Goal: Information Seeking & Learning: Find specific page/section

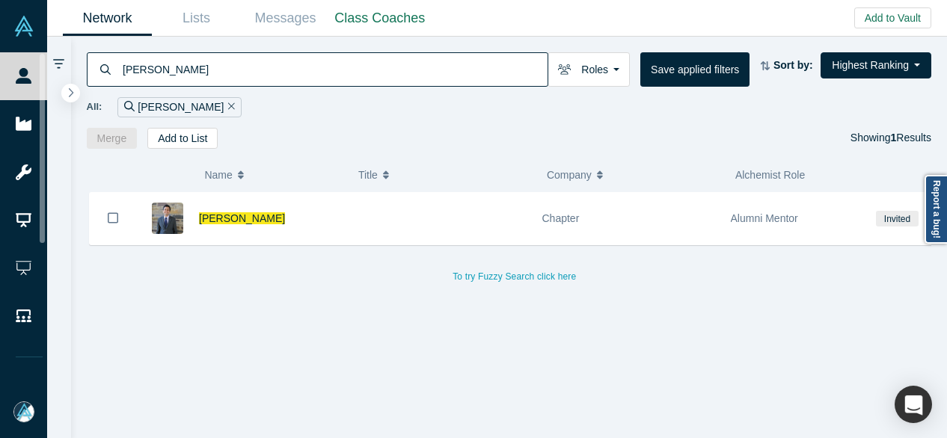
drag, startPoint x: 199, startPoint y: 77, endPoint x: 115, endPoint y: 67, distance: 84.3
click at [114, 67] on div "[PERSON_NAME]" at bounding box center [317, 69] width 461 height 34
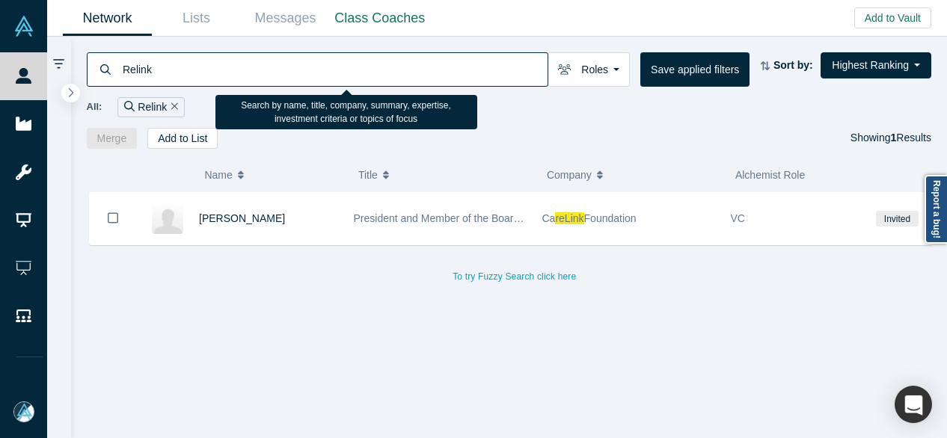
drag, startPoint x: 155, startPoint y: 70, endPoint x: 123, endPoint y: 70, distance: 32.2
click at [123, 70] on input "Relink" at bounding box center [334, 69] width 426 height 35
paste input "[PERSON_NAME]"
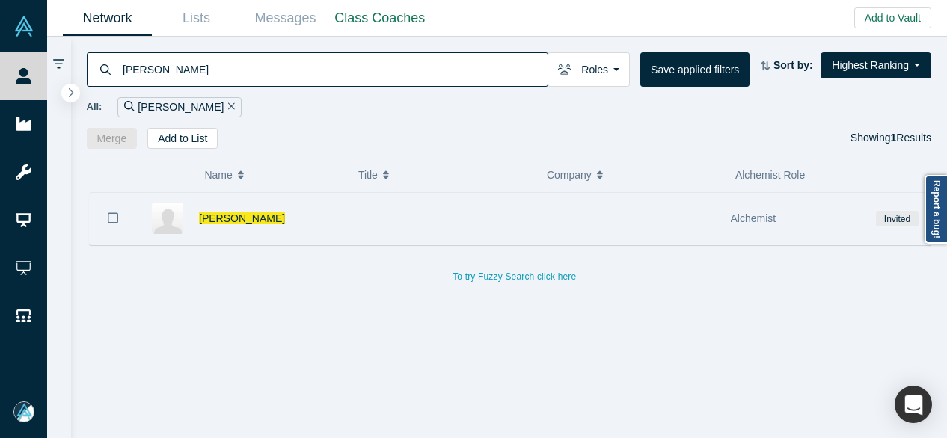
type input "[PERSON_NAME]"
click at [248, 218] on span "[PERSON_NAME]" at bounding box center [242, 218] width 86 height 12
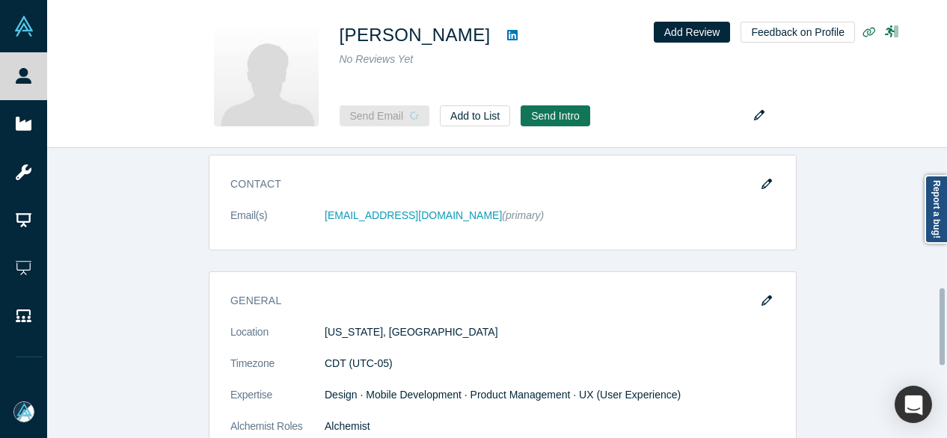
scroll to position [523, 0]
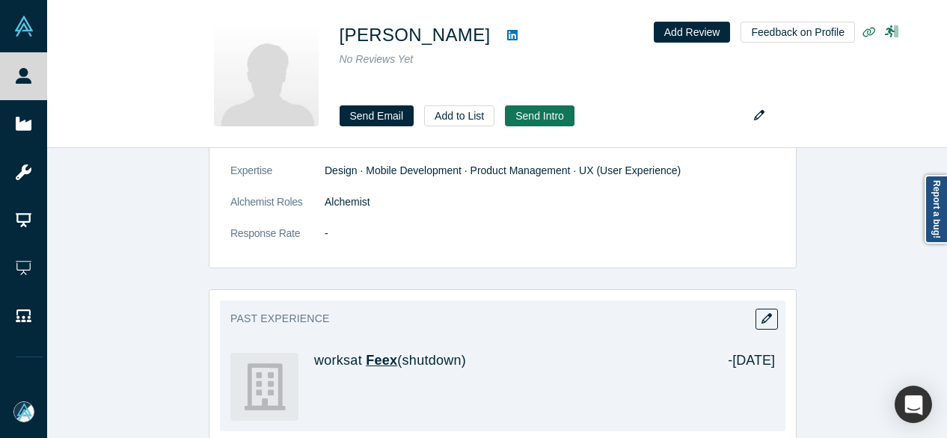
click at [375, 360] on span "Feex" at bounding box center [381, 360] width 31 height 15
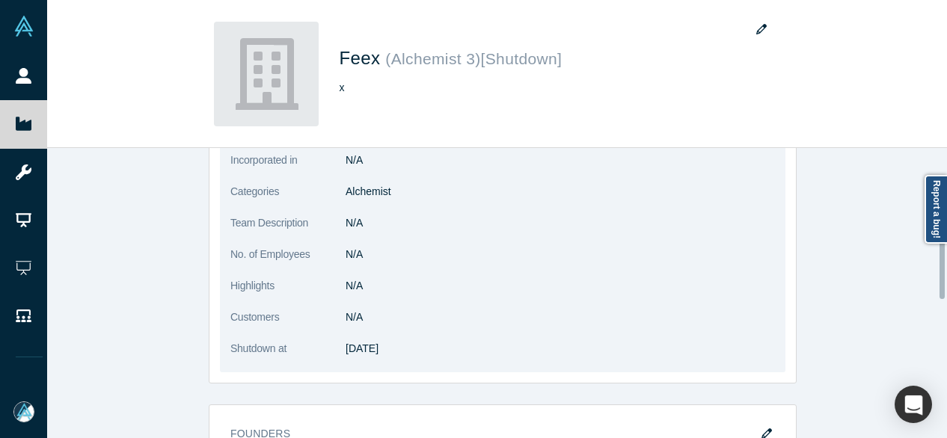
scroll to position [150, 0]
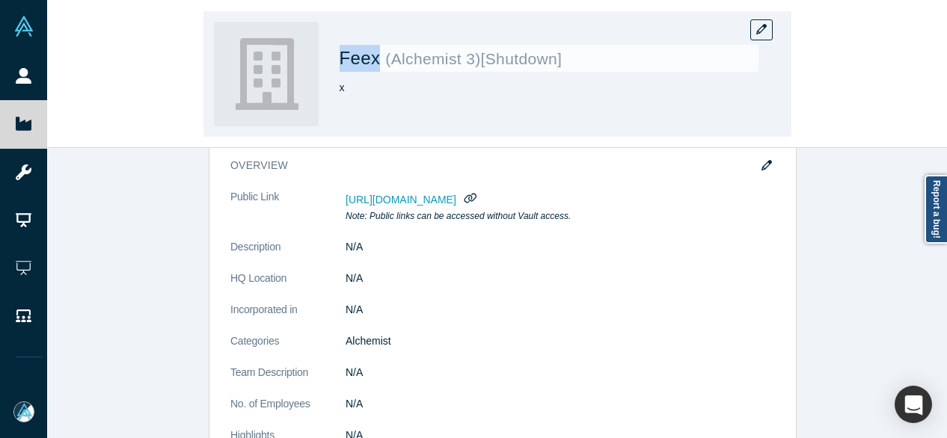
drag, startPoint x: 340, startPoint y: 60, endPoint x: 374, endPoint y: 66, distance: 34.2
click at [374, 66] on span "Feex" at bounding box center [362, 58] width 46 height 20
copy span "Feex"
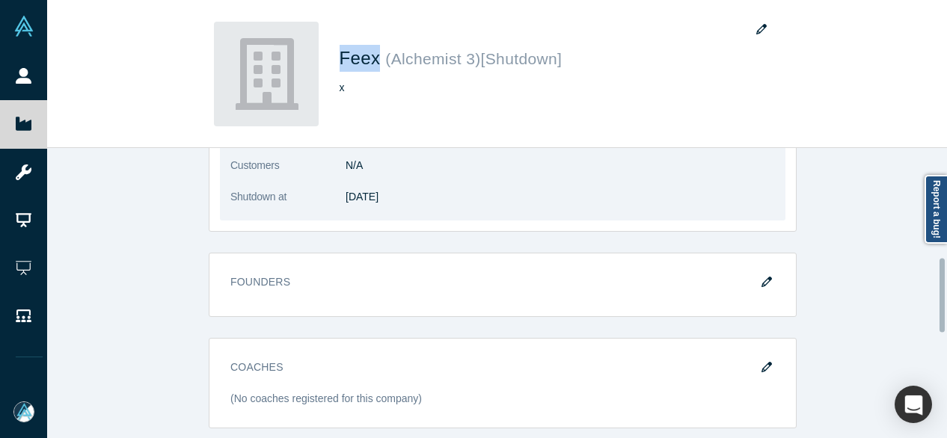
scroll to position [224, 0]
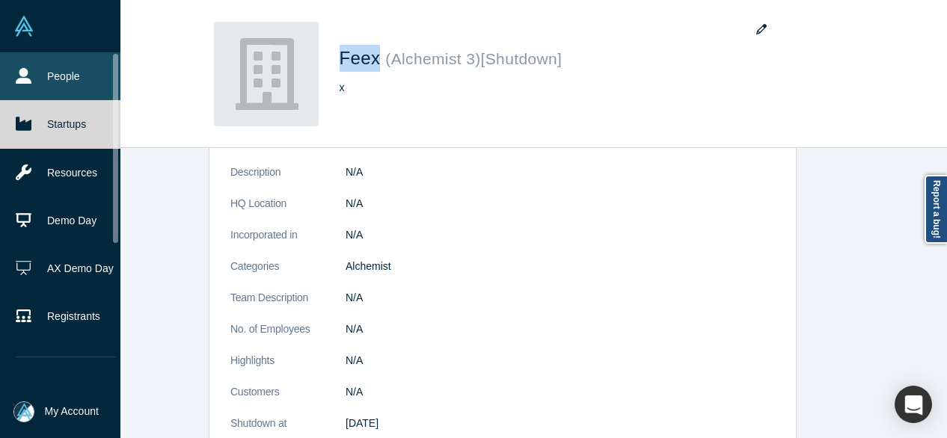
click at [24, 85] on link "People" at bounding box center [66, 76] width 132 height 48
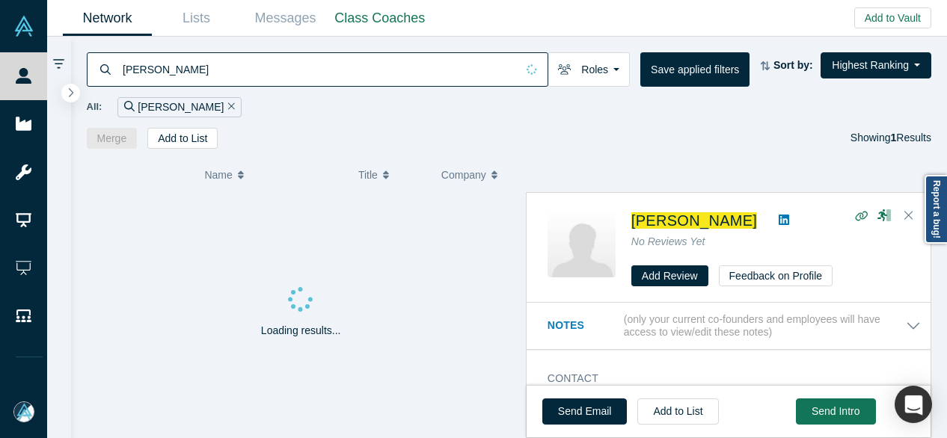
drag, startPoint x: 192, startPoint y: 73, endPoint x: 114, endPoint y: 73, distance: 78.5
click at [114, 73] on div "[PERSON_NAME]" at bounding box center [317, 69] width 461 height 34
paste input "Resumazing"
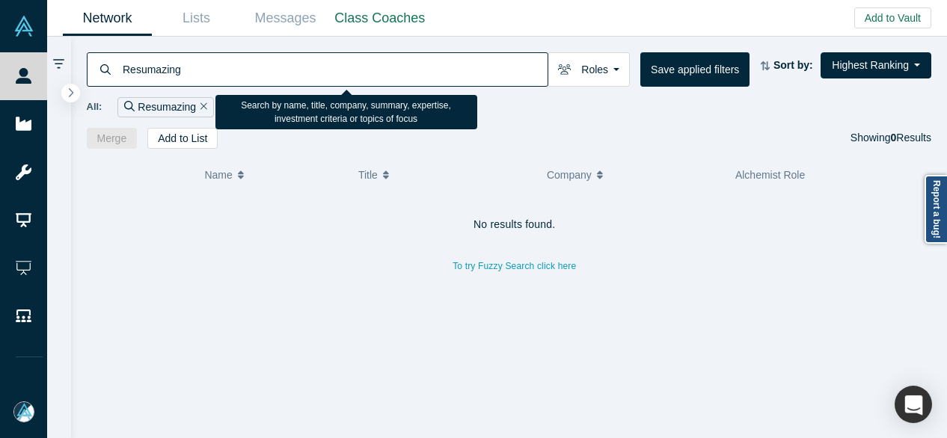
drag, startPoint x: 188, startPoint y: 74, endPoint x: 120, endPoint y: 74, distance: 67.3
click at [122, 74] on input "Resumazing" at bounding box center [334, 69] width 426 height 35
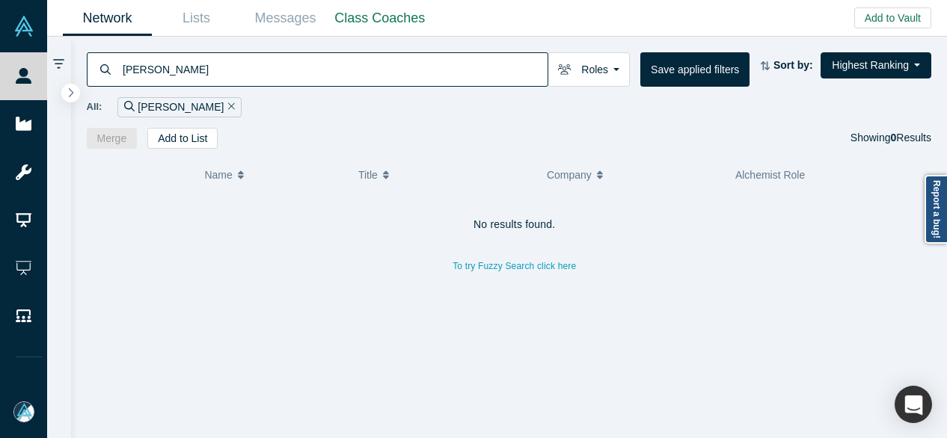
drag, startPoint x: 175, startPoint y: 67, endPoint x: 113, endPoint y: 68, distance: 62.1
click at [113, 68] on div "[PERSON_NAME]" at bounding box center [317, 69] width 461 height 34
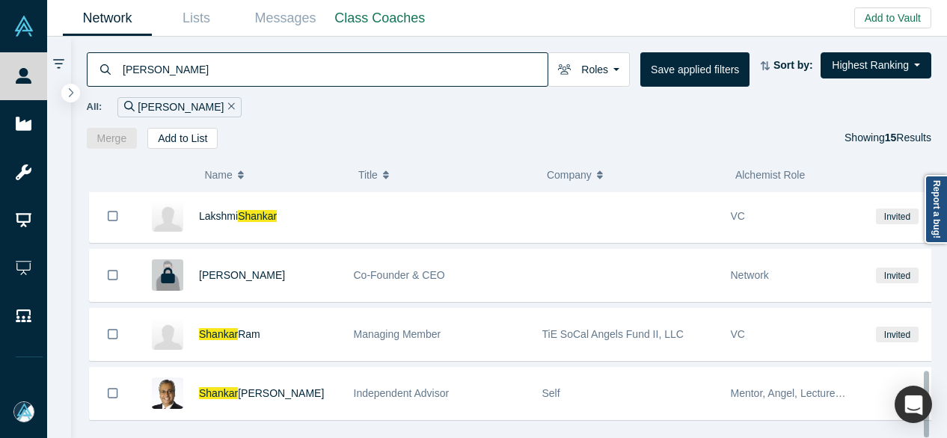
scroll to position [665, 0]
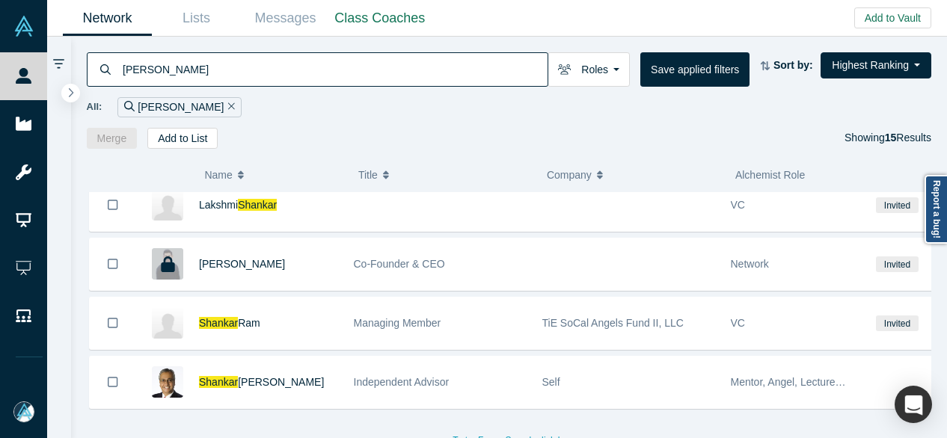
drag, startPoint x: 202, startPoint y: 79, endPoint x: 107, endPoint y: 70, distance: 95.4
click at [107, 70] on div "[PERSON_NAME]" at bounding box center [317, 69] width 461 height 34
paste input "SalesIntel"
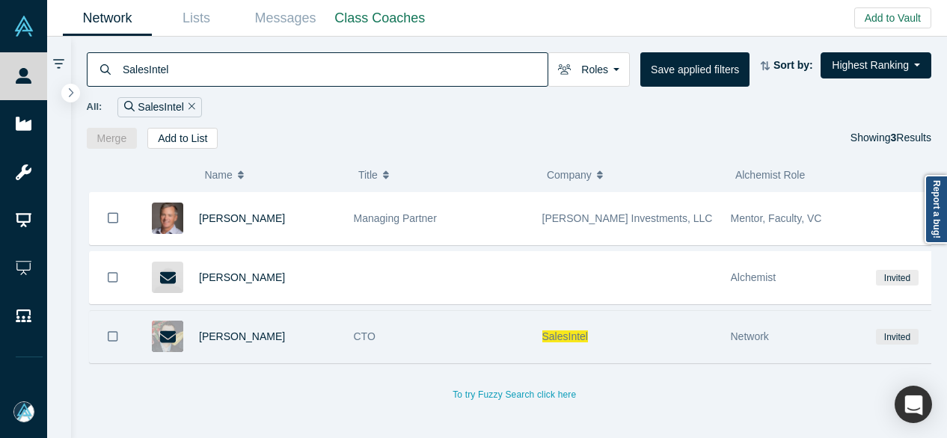
click at [559, 335] on span "SalesIntel" at bounding box center [565, 337] width 46 height 12
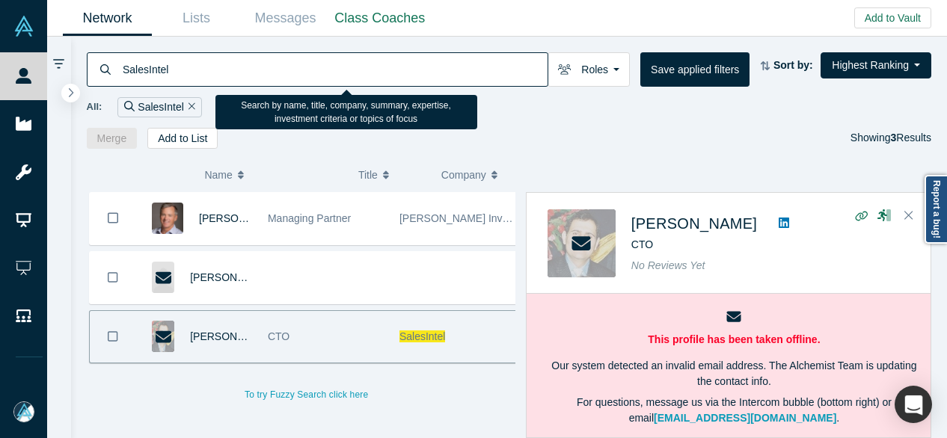
drag, startPoint x: 159, startPoint y: 72, endPoint x: 120, endPoint y: 72, distance: 38.1
click at [121, 72] on input "SalesIntel" at bounding box center [334, 69] width 426 height 35
paste input "[PERSON_NAME]"
type input "[PERSON_NAME]"
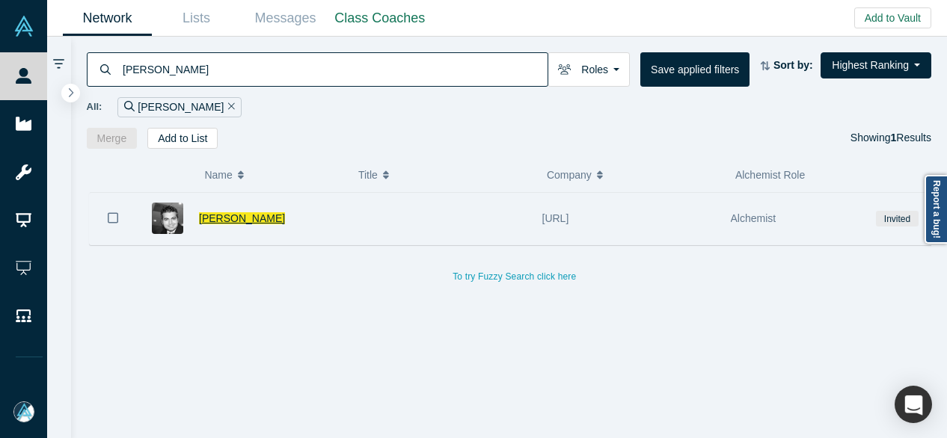
click at [244, 213] on span "[PERSON_NAME]" at bounding box center [242, 218] width 86 height 12
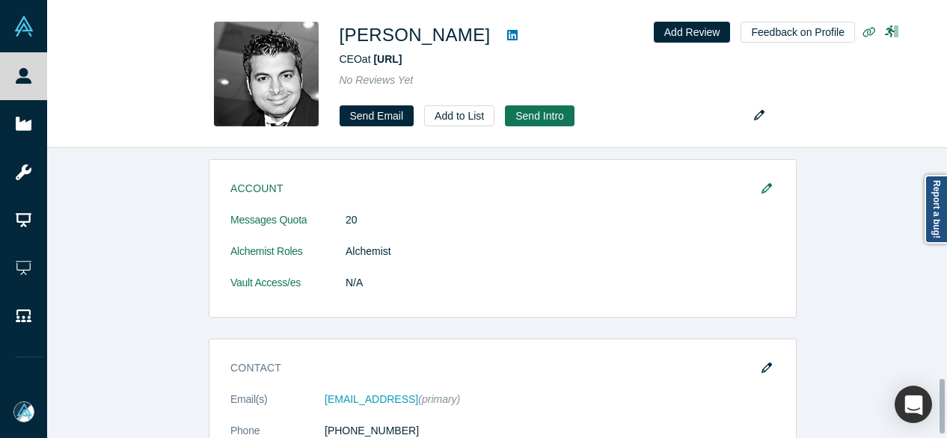
scroll to position [1222, 0]
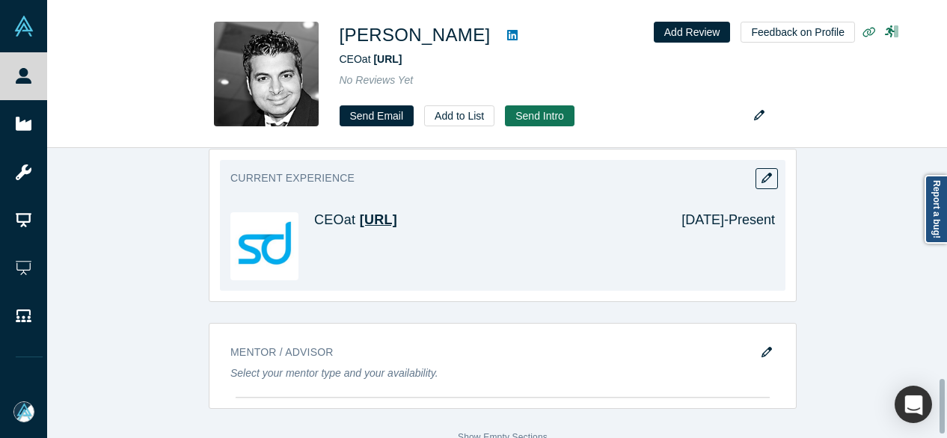
click at [397, 216] on span "[URL]" at bounding box center [378, 219] width 37 height 15
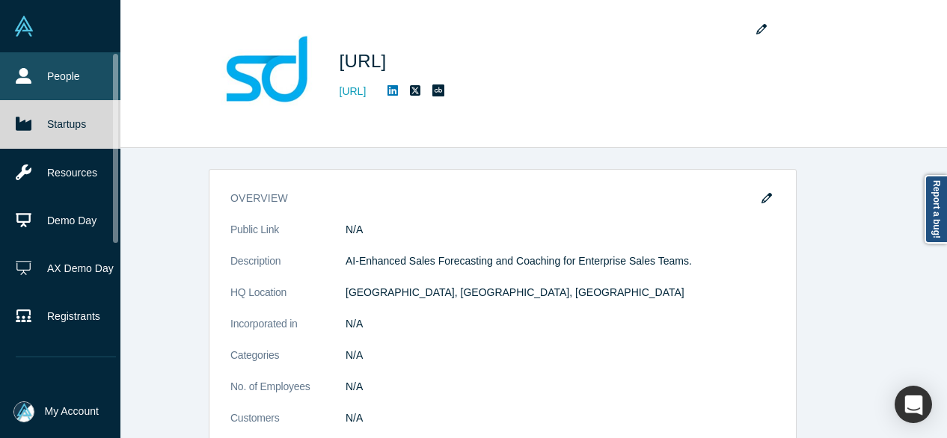
click at [24, 81] on icon at bounding box center [24, 76] width 16 height 16
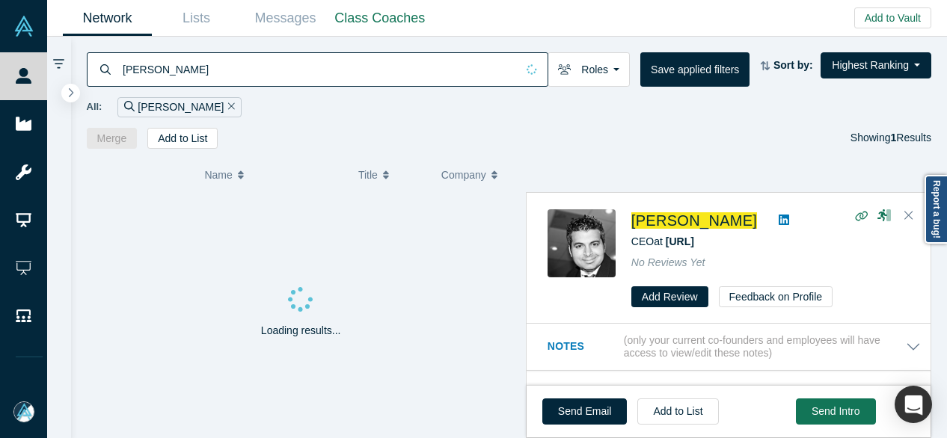
drag, startPoint x: 197, startPoint y: 71, endPoint x: 91, endPoint y: 73, distance: 105.5
click at [91, 73] on div "[PERSON_NAME]" at bounding box center [317, 69] width 461 height 34
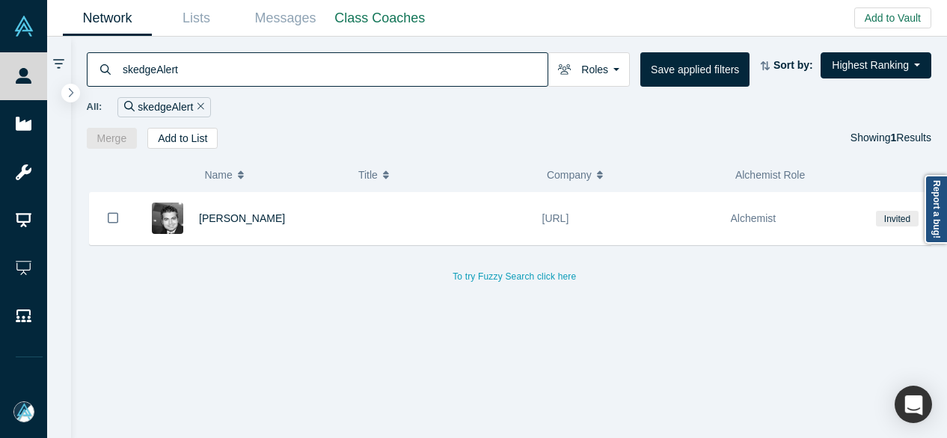
type input "skedgeAlert"
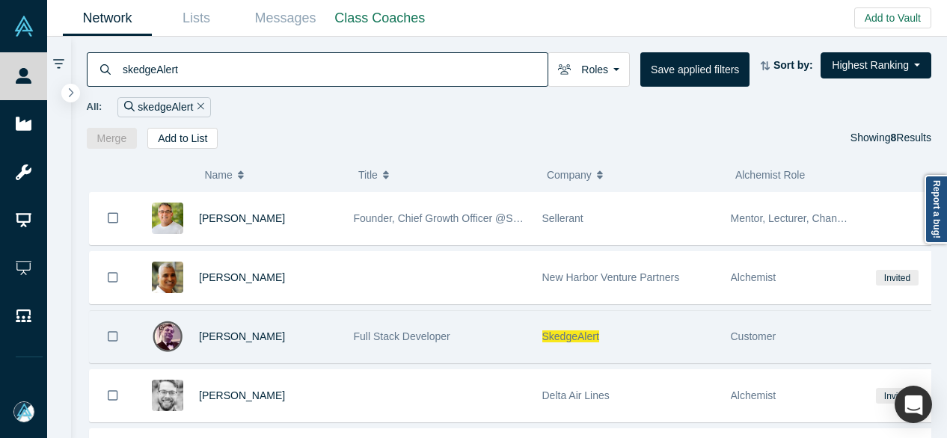
click at [549, 336] on span "SkedgeAlert" at bounding box center [570, 337] width 57 height 12
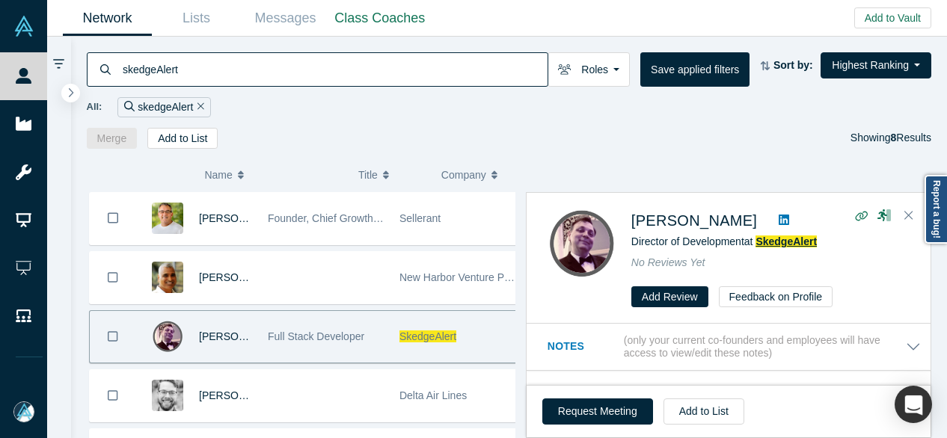
click at [775, 243] on span "SkedgeAlert" at bounding box center [785, 242] width 61 height 12
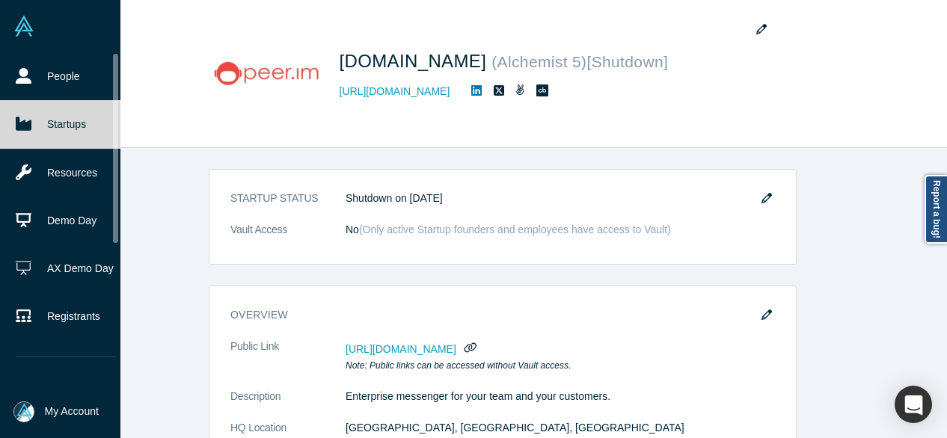
drag, startPoint x: 0, startPoint y: 0, endPoint x: 35, endPoint y: 129, distance: 134.0
click at [35, 129] on link "Startups" at bounding box center [66, 124] width 132 height 48
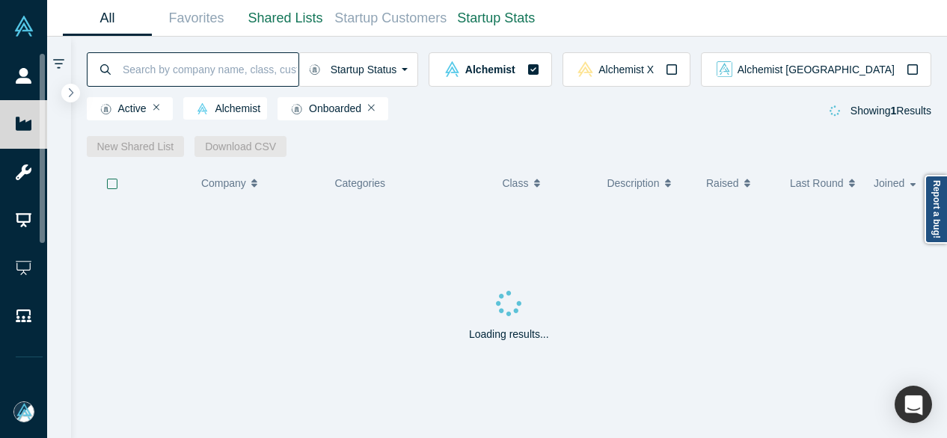
click at [201, 69] on input at bounding box center [209, 69] width 177 height 35
paste input "Robot X"
type input "Robot X"
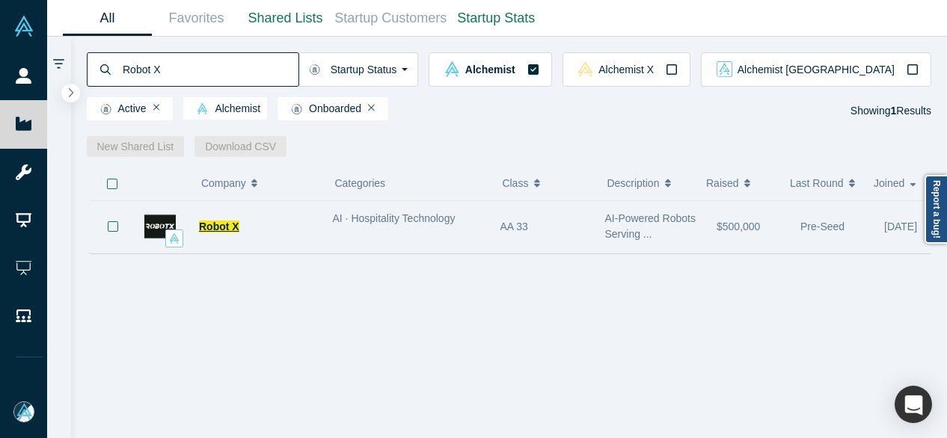
click at [233, 233] on span "Robot X" at bounding box center [219, 227] width 40 height 12
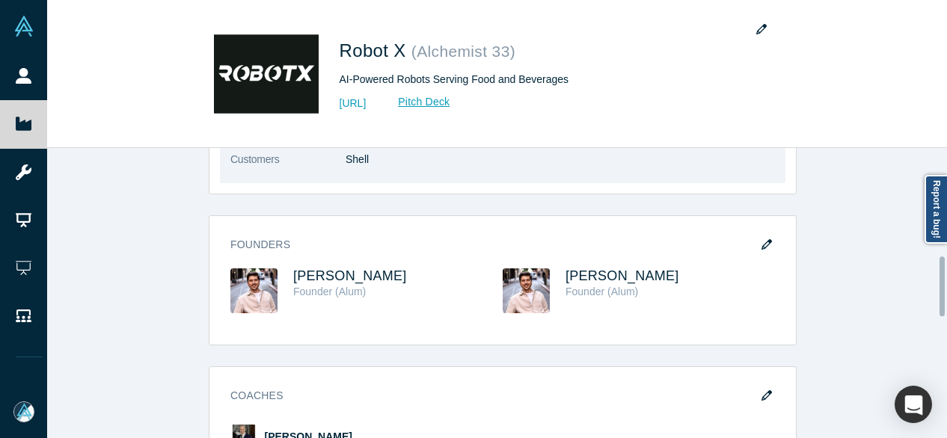
scroll to position [523, 0]
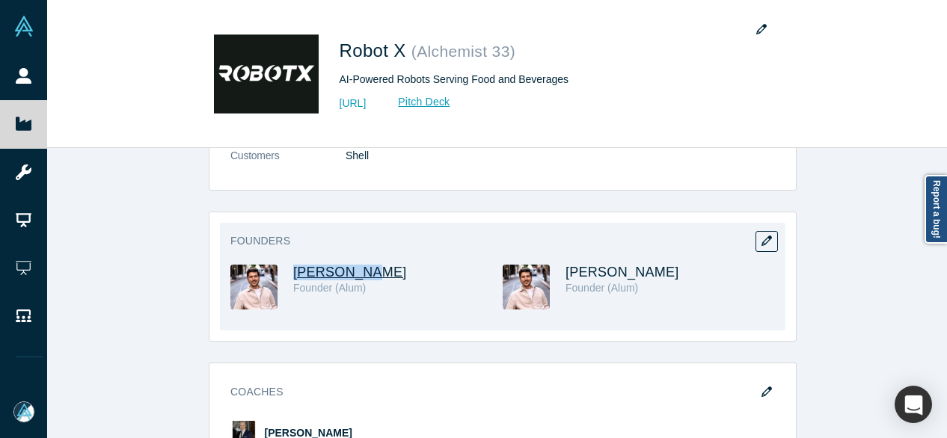
drag, startPoint x: 377, startPoint y: 273, endPoint x: 289, endPoint y: 273, distance: 88.2
click at [293, 273] on h3 "Nik Sakhno" at bounding box center [384, 273] width 182 height 16
copy span "Nik Sakhno"
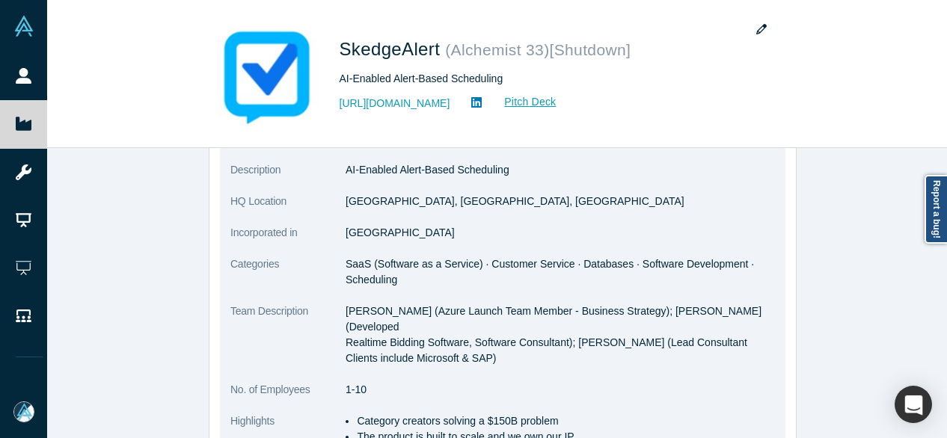
scroll to position [224, 0]
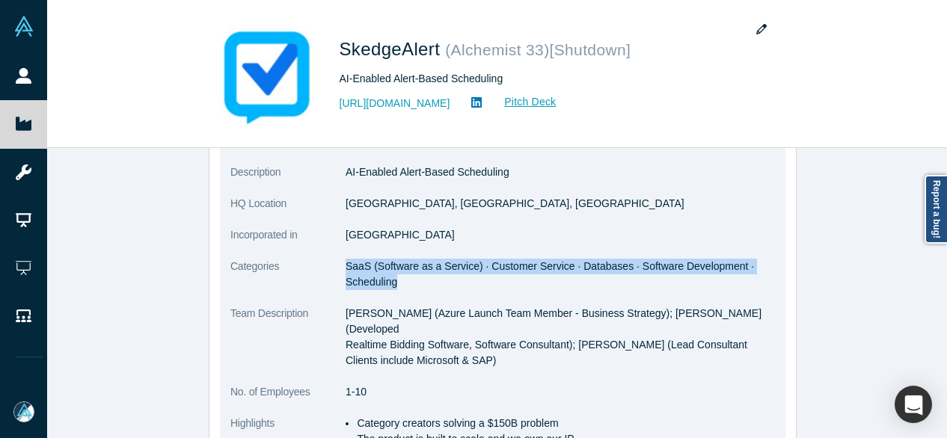
drag, startPoint x: 339, startPoint y: 263, endPoint x: 392, endPoint y: 281, distance: 55.3
click at [392, 281] on dd "SaaS (Software as a Service) · Customer Service · Databases · Software Developm…" at bounding box center [559, 274] width 429 height 31
copy span "SaaS (Software as a Service) · Customer Service · Databases · Software Developm…"
